Goal: Information Seeking & Learning: Learn about a topic

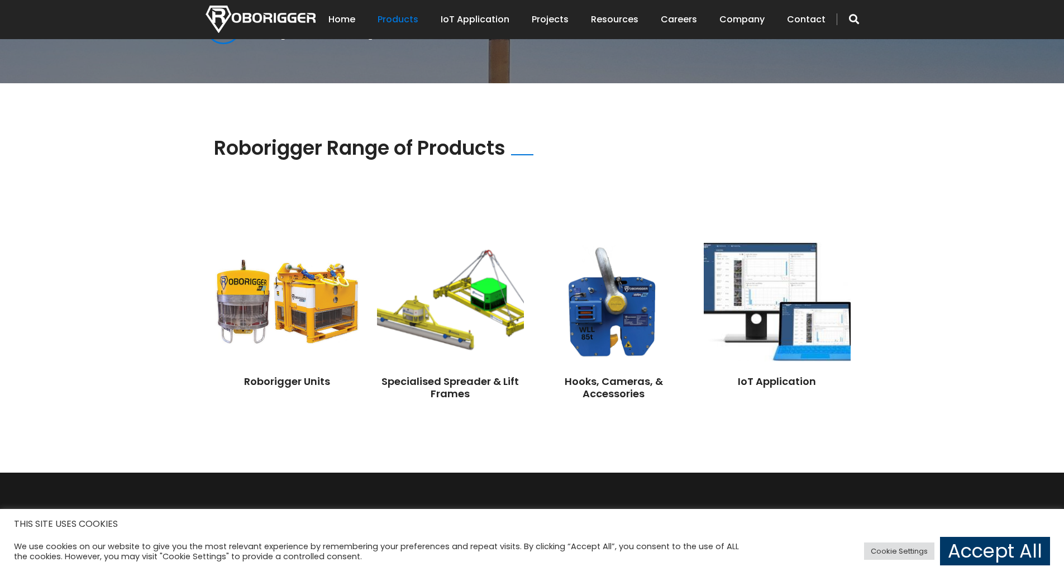
scroll to position [893, 0]
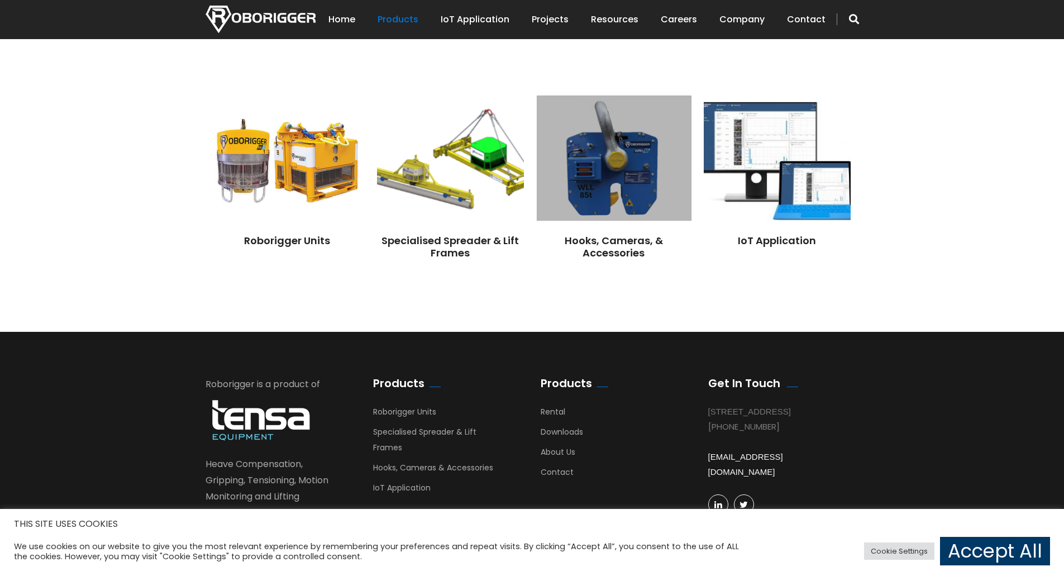
click at [631, 170] on img at bounding box center [614, 158] width 154 height 125
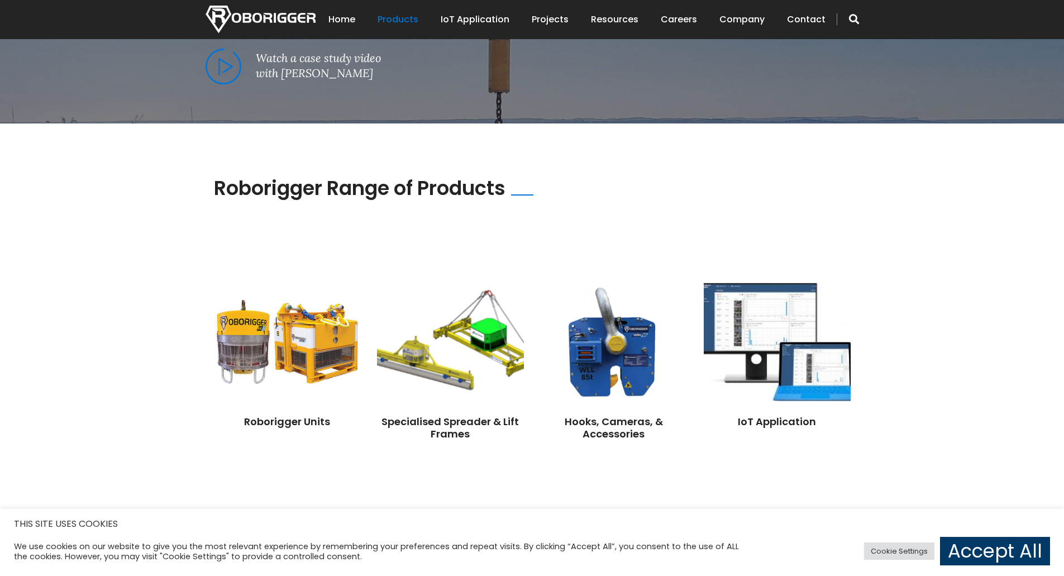
scroll to position [838, 0]
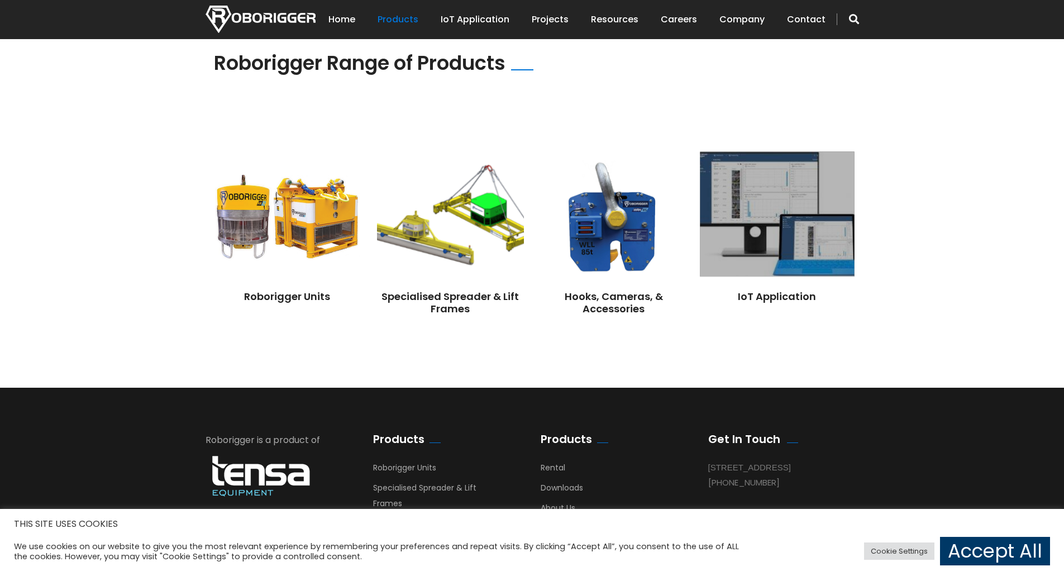
click at [782, 188] on img at bounding box center [777, 214] width 154 height 125
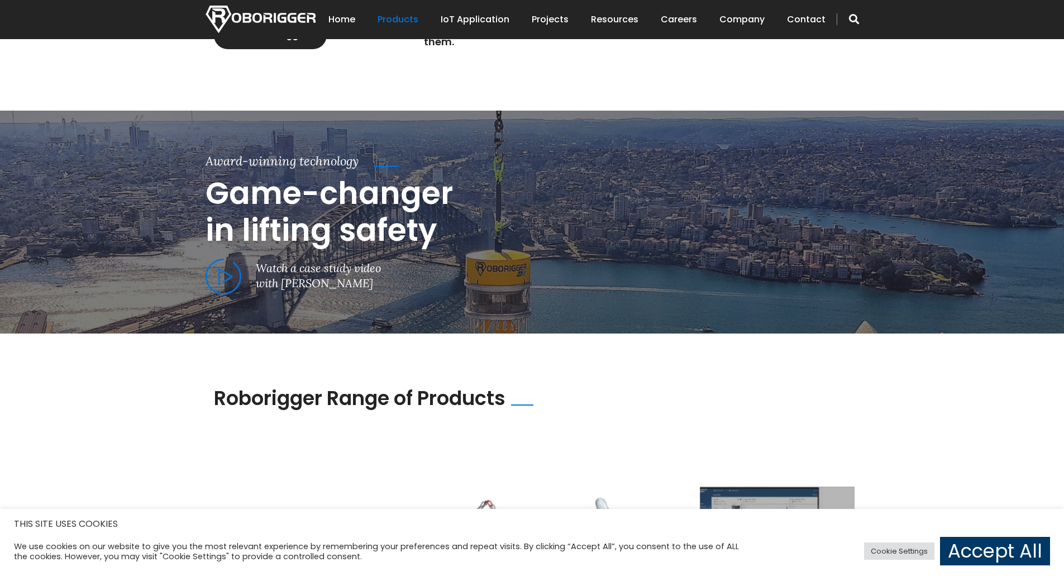
scroll to position [279, 0]
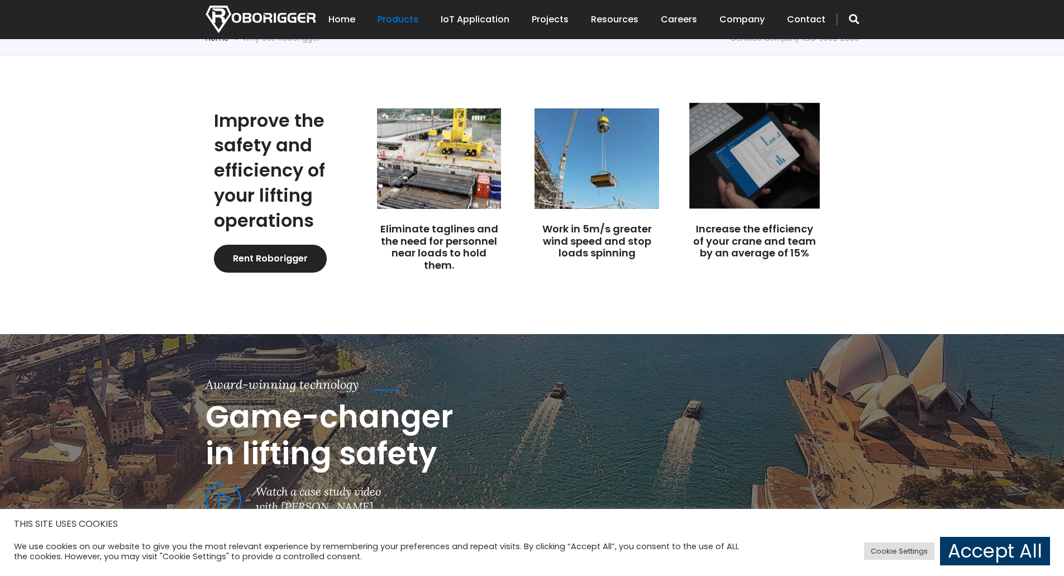
click at [768, 168] on img at bounding box center [754, 156] width 131 height 106
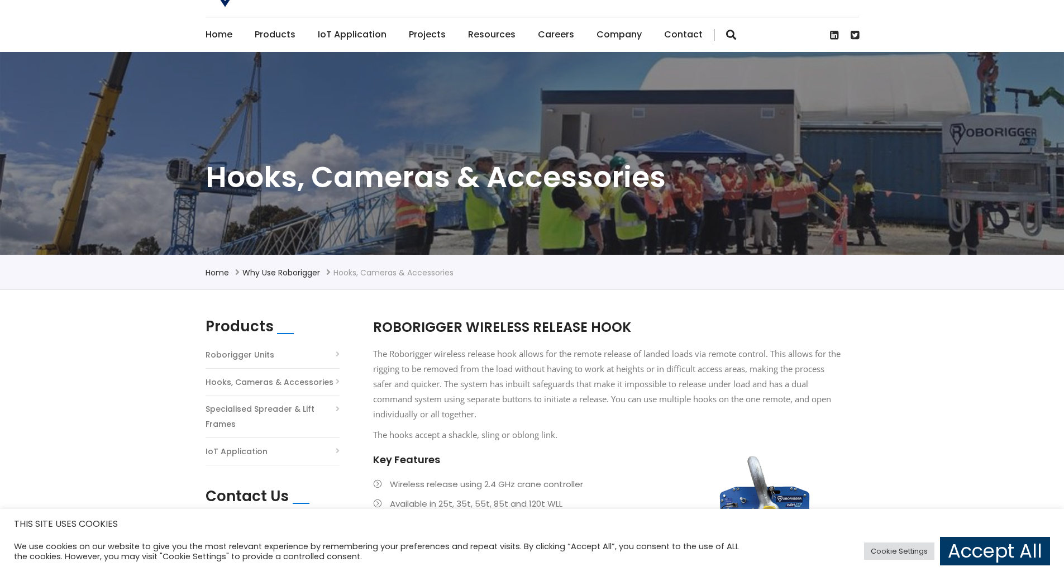
scroll to position [223, 0]
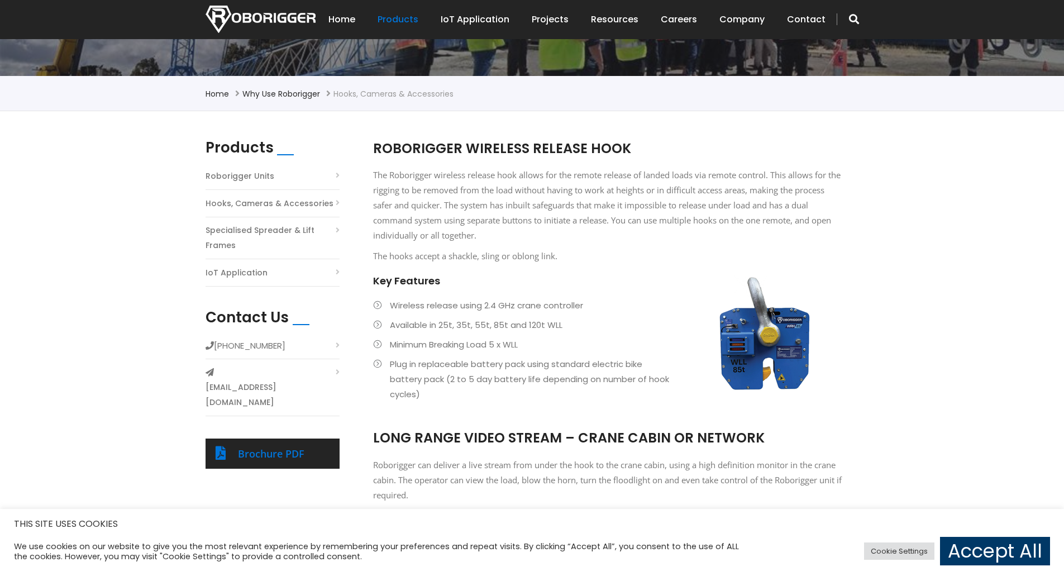
drag, startPoint x: 753, startPoint y: 206, endPoint x: 546, endPoint y: 213, distance: 206.8
click at [546, 213] on p "The Roborigger wireless release hook allows for the remote release of landed lo…" at bounding box center [607, 205] width 469 height 75
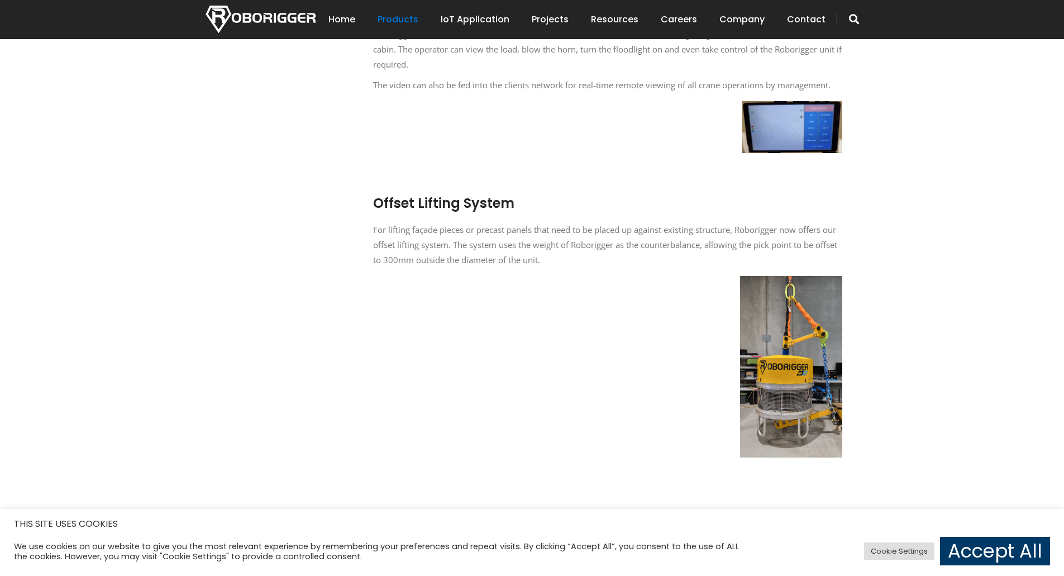
scroll to position [447, 0]
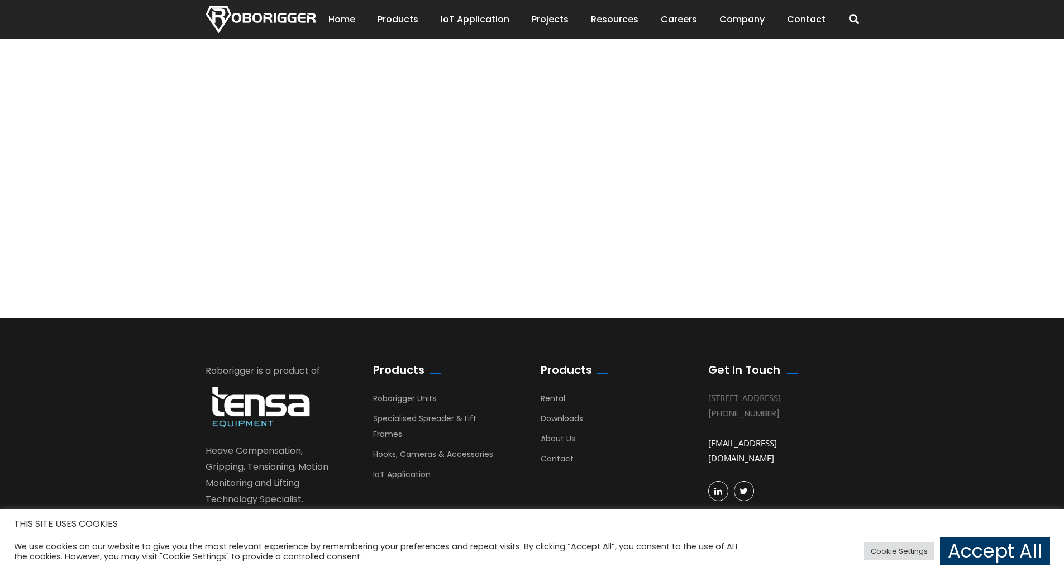
scroll to position [1273, 0]
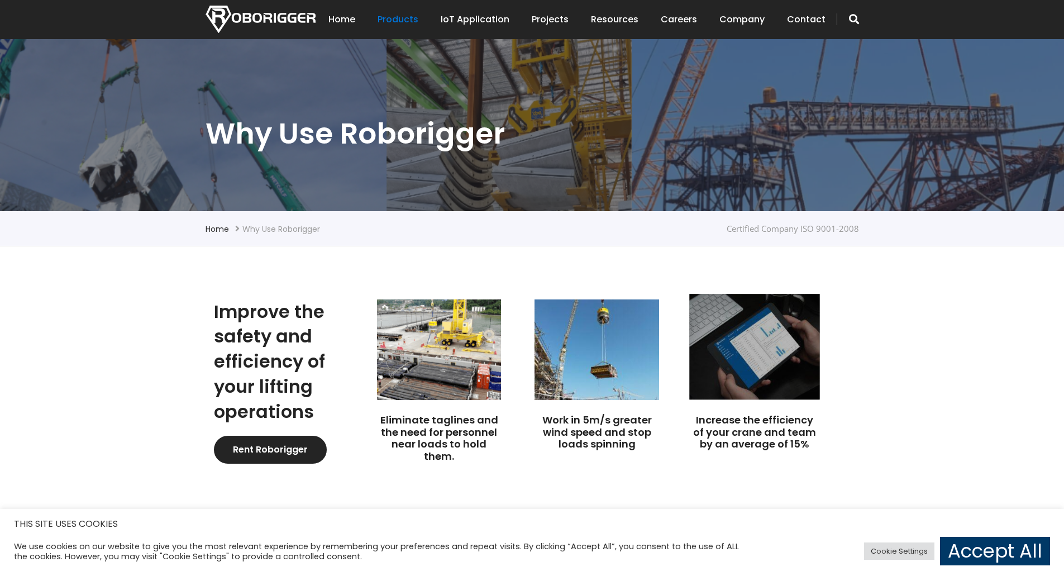
scroll to position [168, 0]
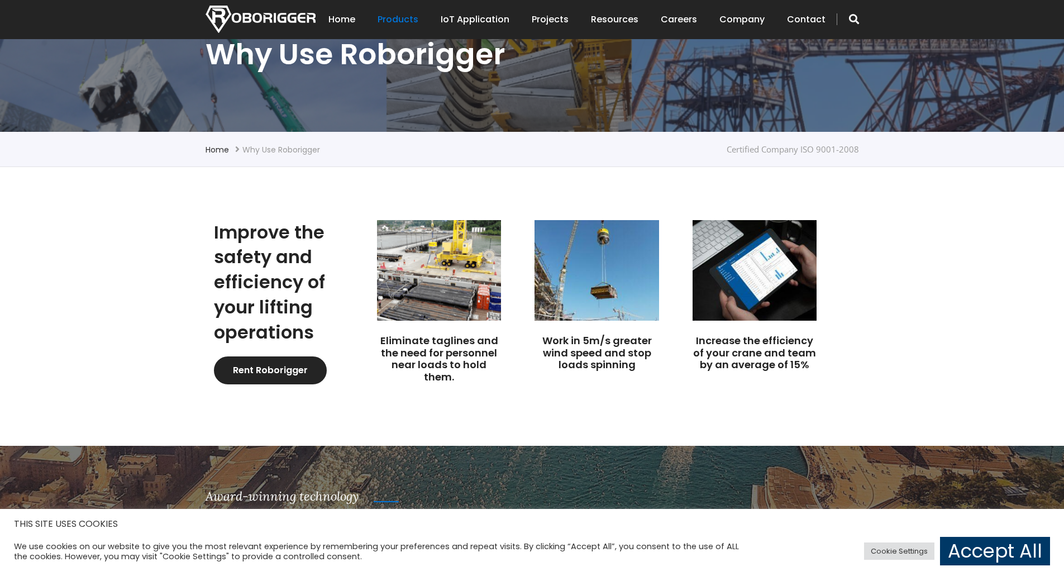
click at [900, 297] on section "Improve the safety and efficiency of your lifting operations Rent Roborigger El…" at bounding box center [532, 306] width 1064 height 279
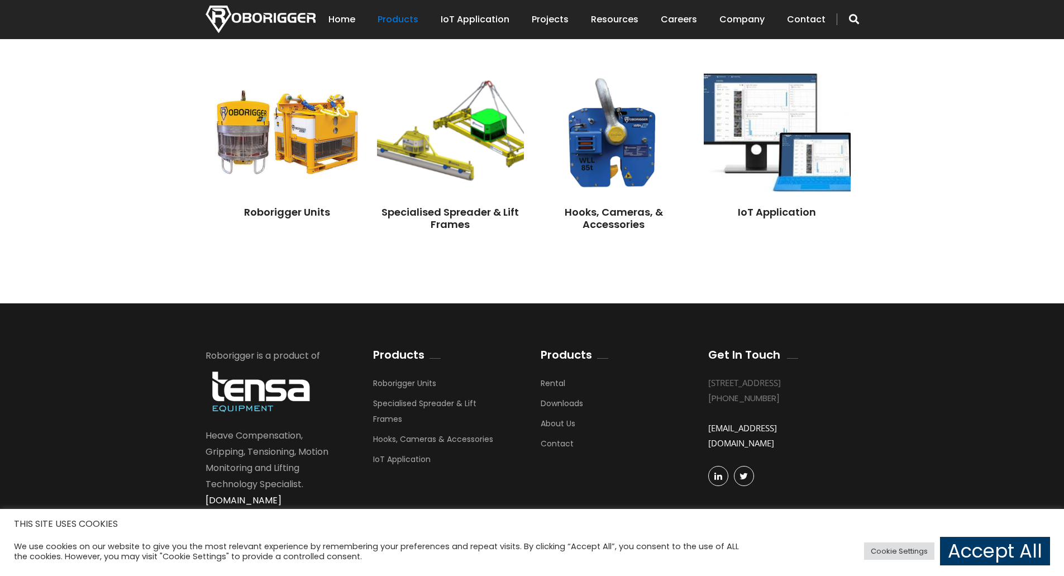
scroll to position [928, 0]
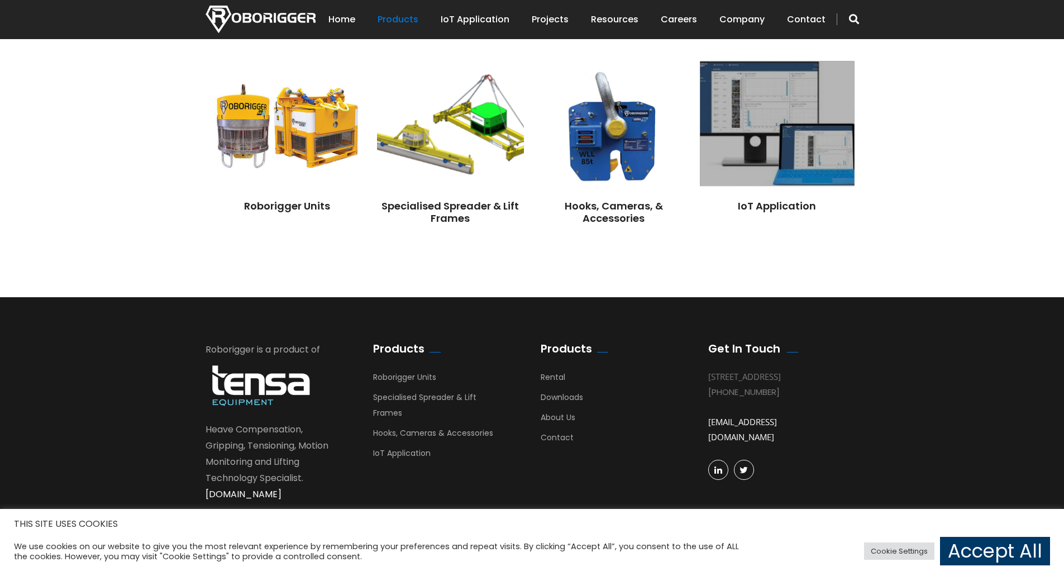
click at [780, 131] on img at bounding box center [777, 123] width 154 height 125
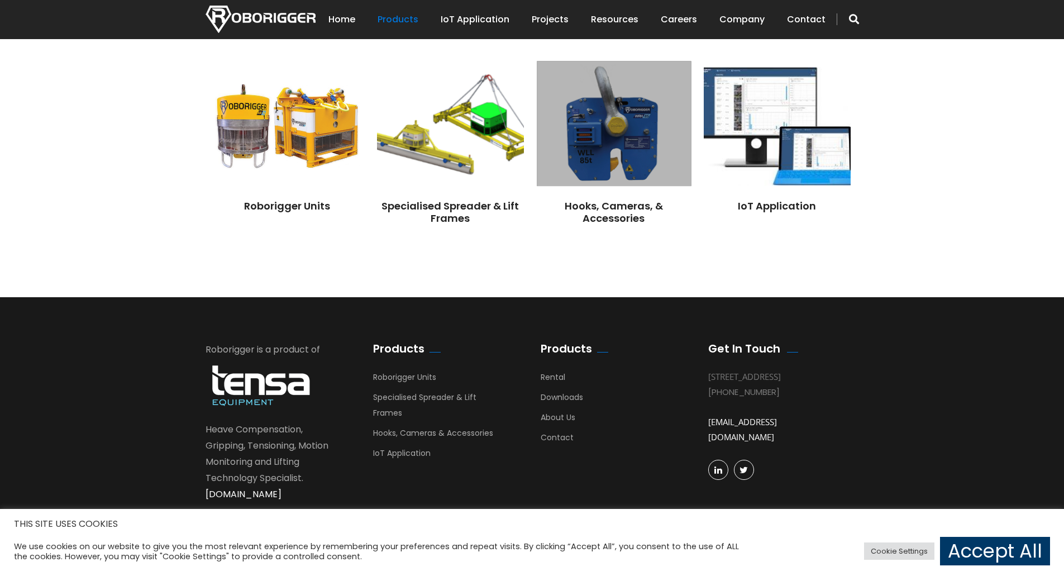
click at [582, 141] on img at bounding box center [614, 123] width 154 height 125
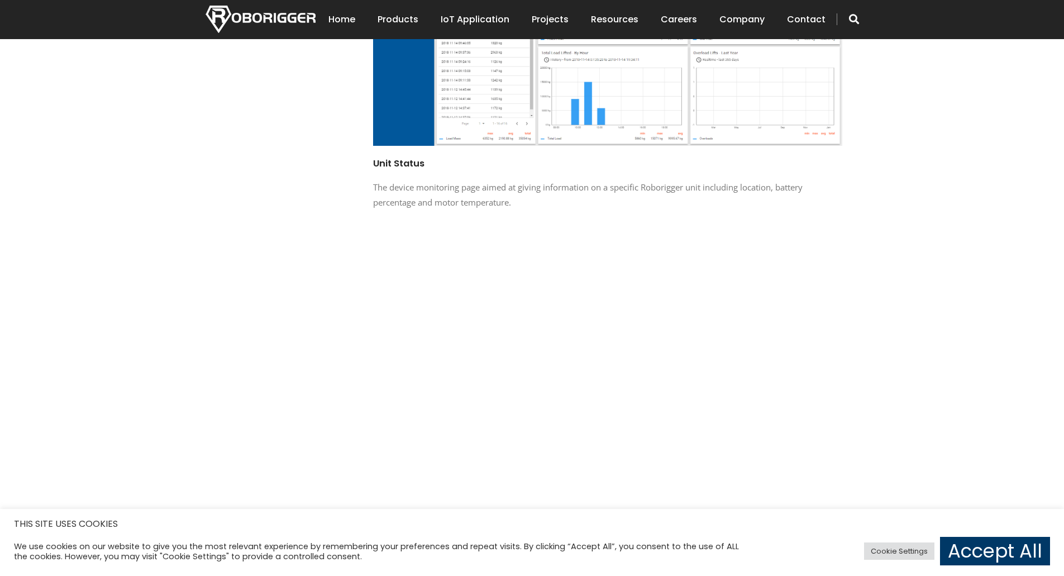
scroll to position [1061, 0]
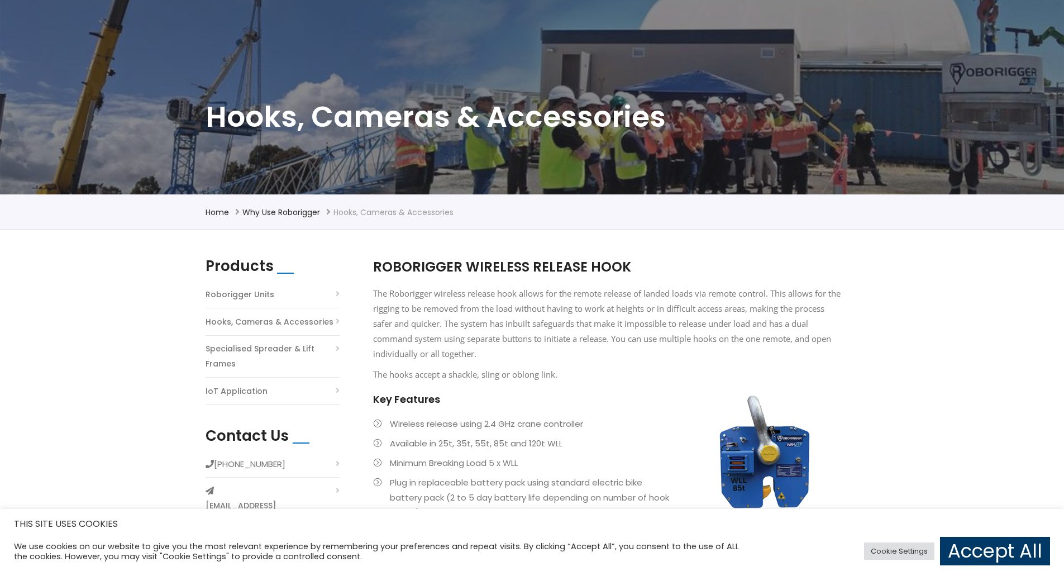
scroll to position [279, 0]
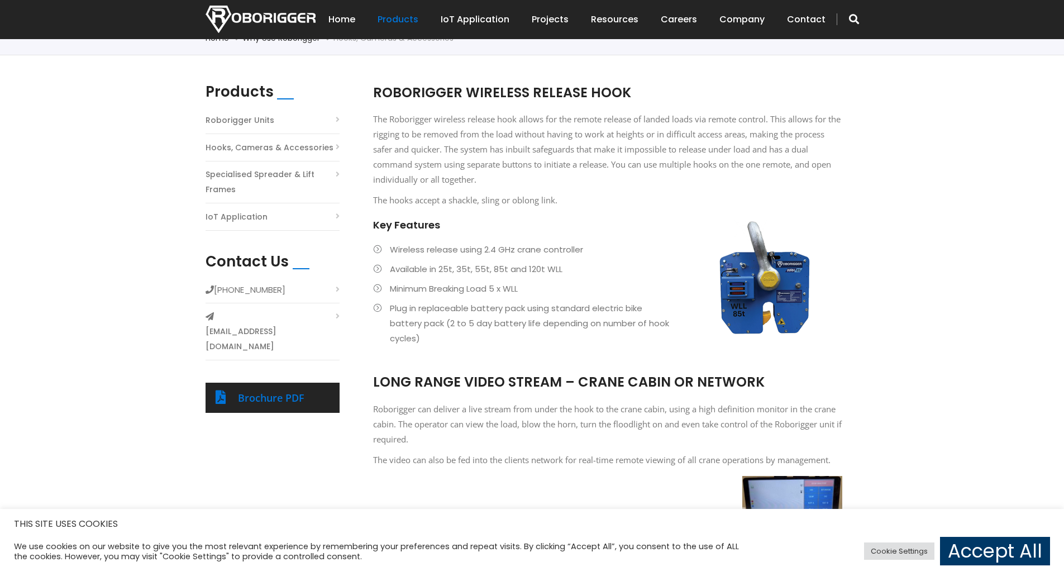
click at [775, 288] on li "Minimum Breaking Load 5 x WLL" at bounding box center [607, 288] width 469 height 15
drag, startPoint x: 767, startPoint y: 272, endPoint x: 824, endPoint y: 335, distance: 85.0
click at [879, 367] on div "Products Roborigger Units Hooks, Cameras & Accessories Specialised Spreader & L…" at bounding box center [532, 477] width 1064 height 844
drag, startPoint x: 768, startPoint y: 288, endPoint x: 732, endPoint y: 289, distance: 36.9
click at [732, 289] on li "Minimum Breaking Load 5 x WLL" at bounding box center [607, 288] width 469 height 15
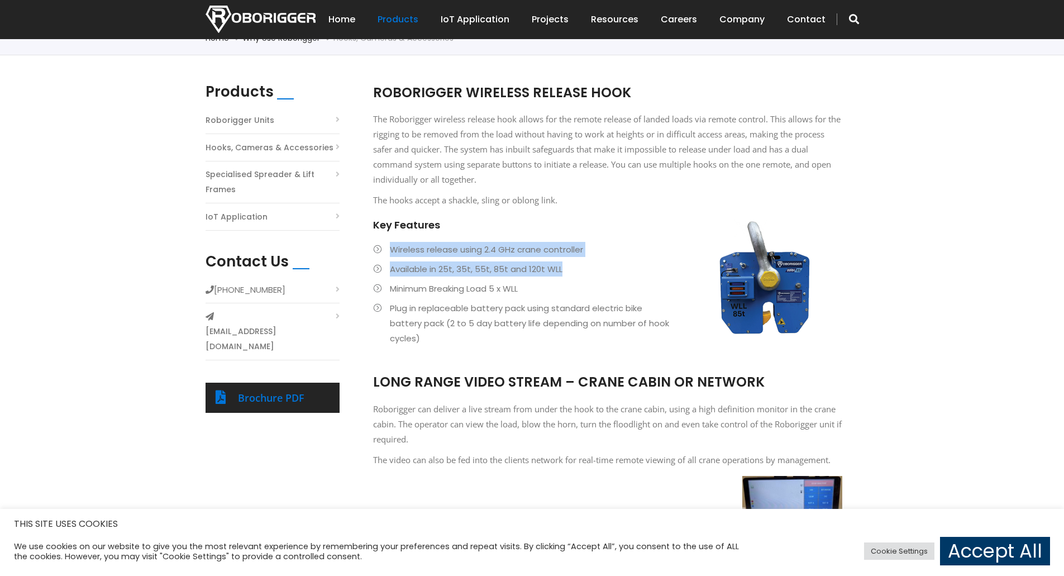
drag, startPoint x: 712, startPoint y: 231, endPoint x: 739, endPoint y: 265, distance: 43.3
click at [739, 265] on div "ROBORIGGER WIRELESS RELEASE HOOK The Roborigger wireless release hook allows fo…" at bounding box center [607, 223] width 469 height 280
click at [891, 284] on div "Products Roborigger Units Hooks, Cameras & Accessories Specialised Spreader & L…" at bounding box center [532, 477] width 1064 height 844
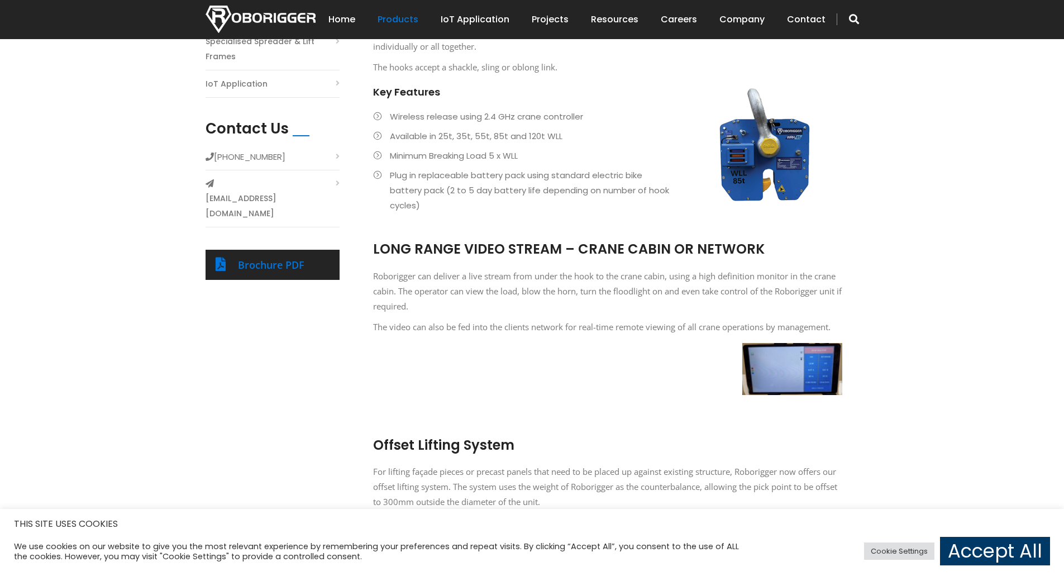
scroll to position [558, 0]
